Goal: Information Seeking & Learning: Learn about a topic

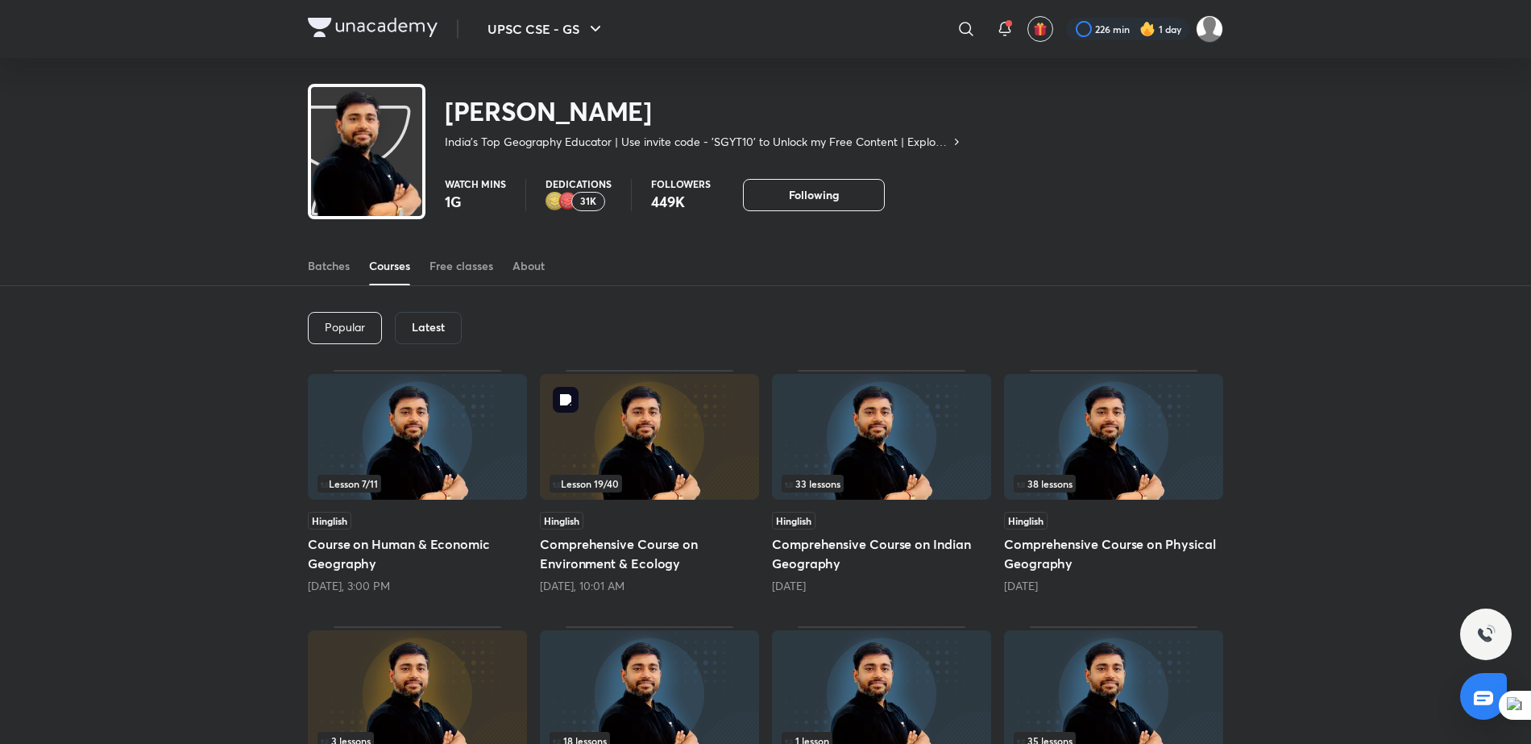
click at [621, 438] on img at bounding box center [649, 437] width 219 height 126
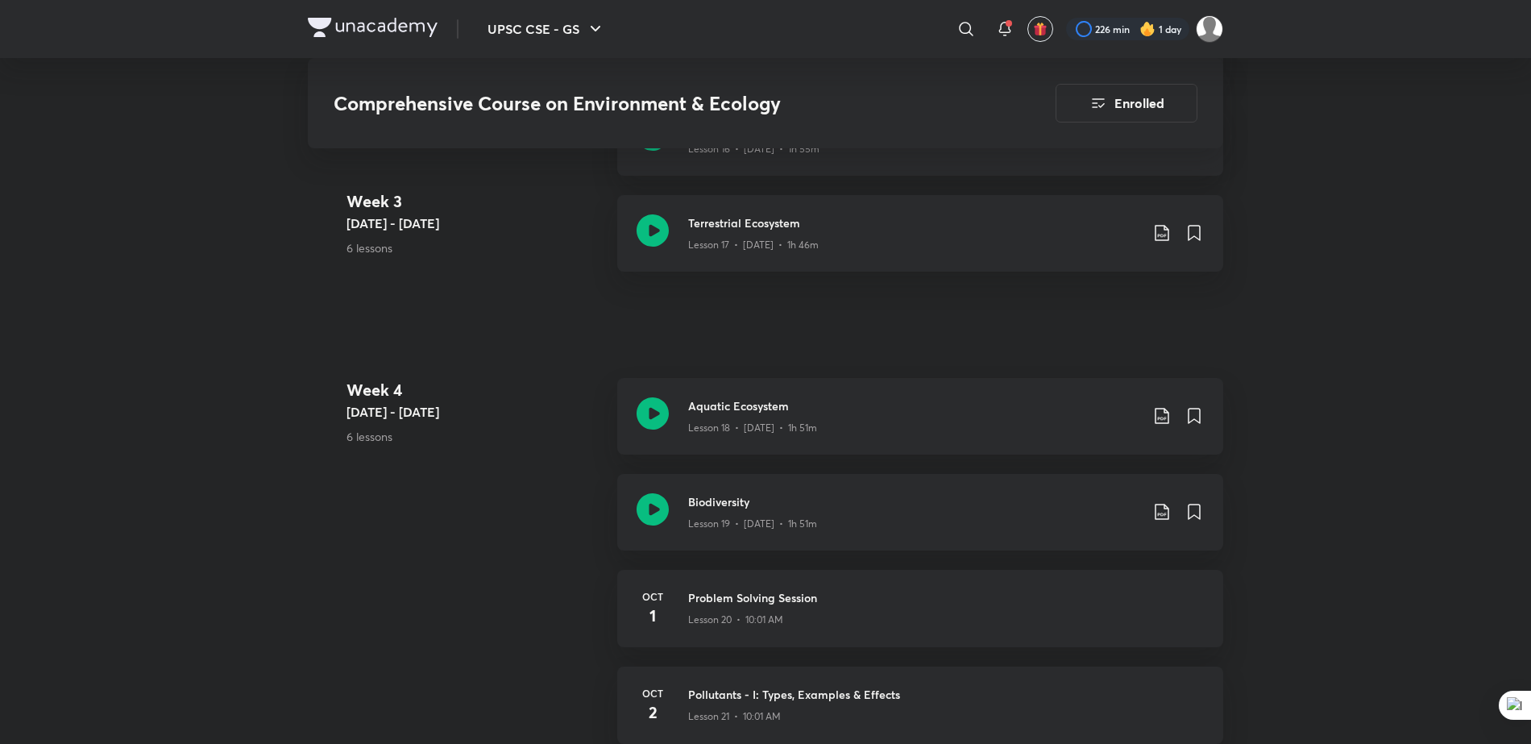
scroll to position [2574, 0]
